Goal: Task Accomplishment & Management: Manage account settings

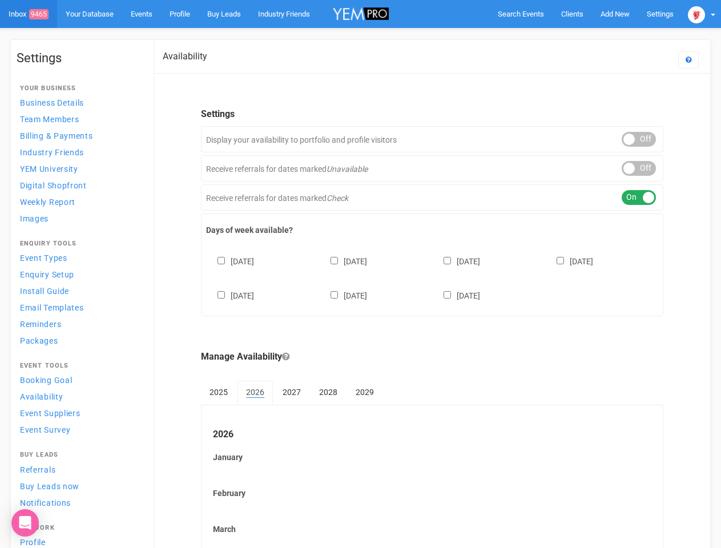
click at [360, 274] on div "[DATE] [DATE] [DATE] [DATE] [DATE] [DATE] [DATE]" at bounding box center [432, 273] width 452 height 68
click at [521, 14] on span "Search Events" at bounding box center [521, 14] width 46 height 9
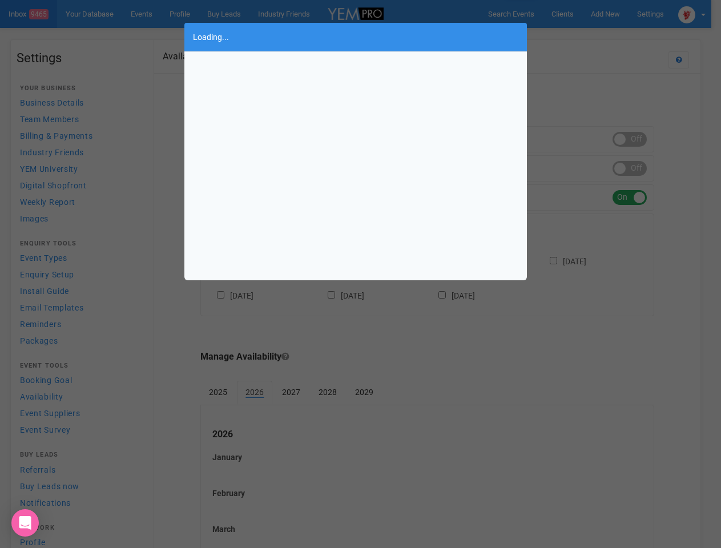
click at [615, 14] on div "Loading..." at bounding box center [360, 274] width 721 height 548
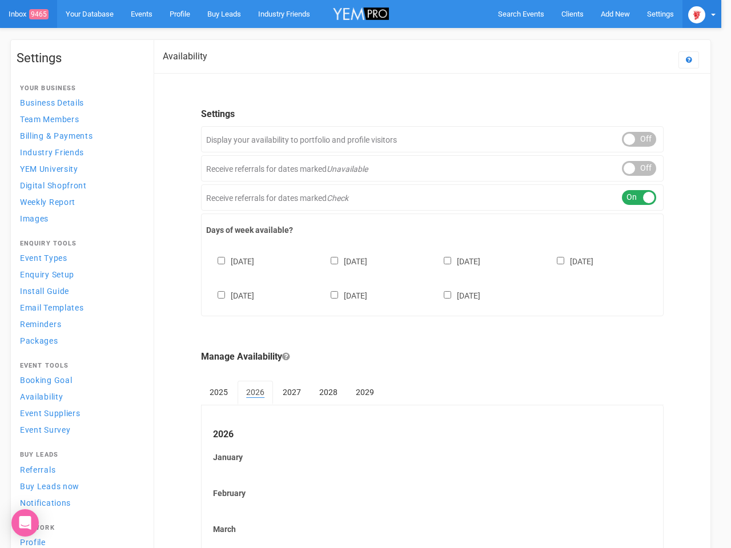
click at [701, 14] on img at bounding box center [696, 14] width 17 height 17
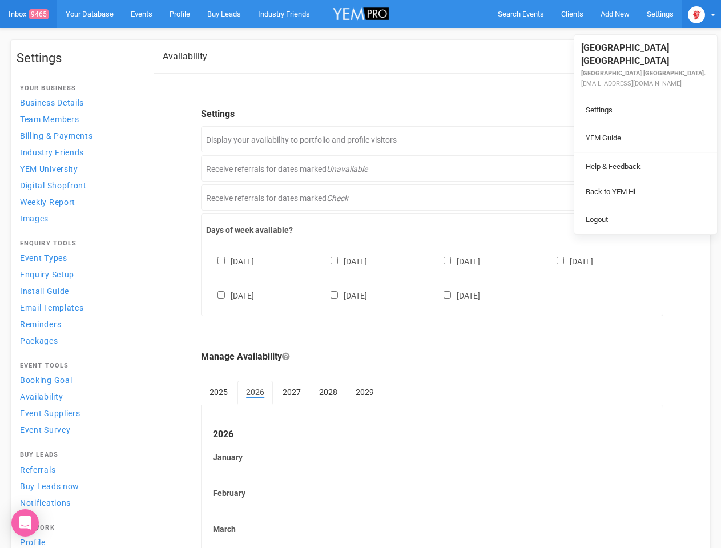
click at [639, 152] on li at bounding box center [645, 152] width 143 height 1
click at [639, 181] on link "Back to YEM Hi" at bounding box center [645, 192] width 137 height 22
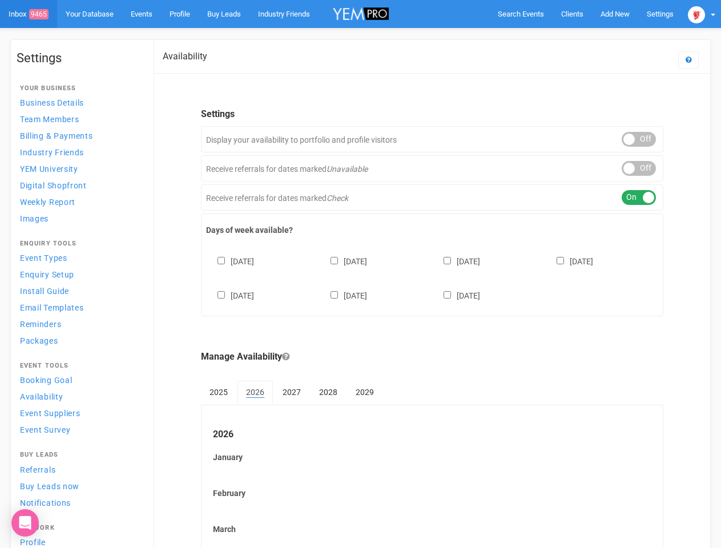
click at [639, 197] on link "Logout" at bounding box center [645, 208] width 137 height 22
click at [432, 277] on div "[DATE] [DATE] [DATE] [DATE] [DATE] [DATE] [DATE]" at bounding box center [432, 273] width 452 height 68
